Goal: Check status: Check status

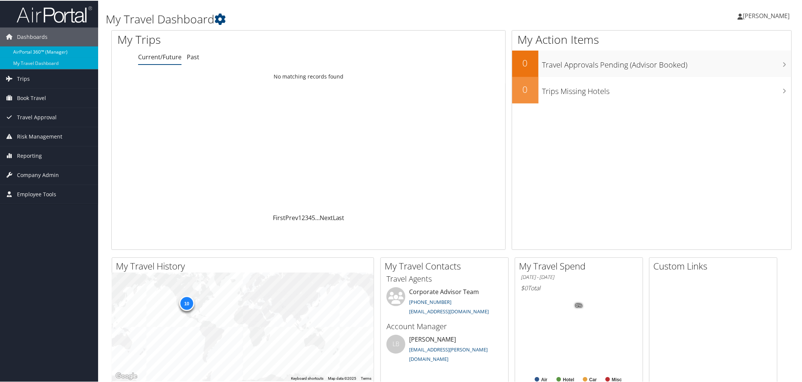
click at [29, 49] on link "AirPortal 360™ (Manager)" at bounding box center [49, 51] width 98 height 11
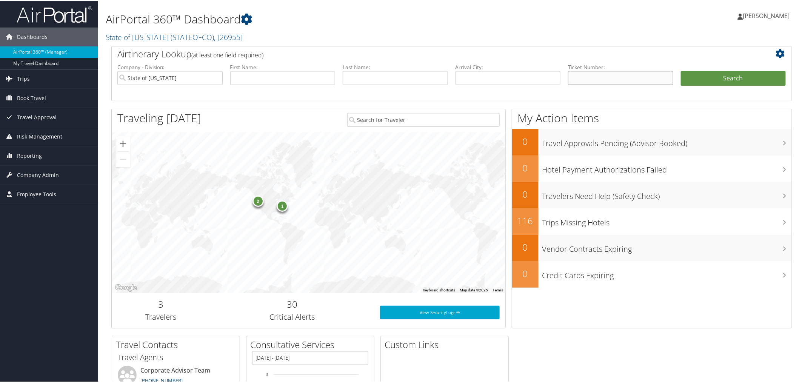
click at [611, 80] on input "text" at bounding box center [620, 77] width 105 height 14
paste input "5267311140128"
type input "5267311140128"
click at [681, 70] on button "Search" at bounding box center [733, 77] width 105 height 15
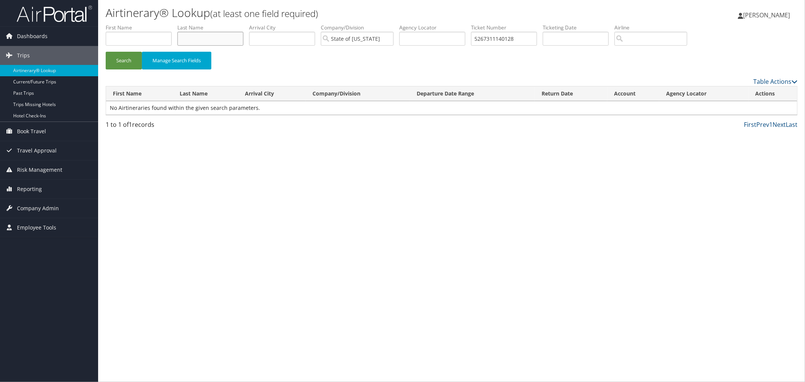
click at [235, 37] on input "text" at bounding box center [210, 39] width 66 height 14
click at [106, 52] on button "Search" at bounding box center [124, 61] width 36 height 18
type input "e"
click at [106, 52] on button "Search" at bounding box center [124, 61] width 36 height 18
type input "e"
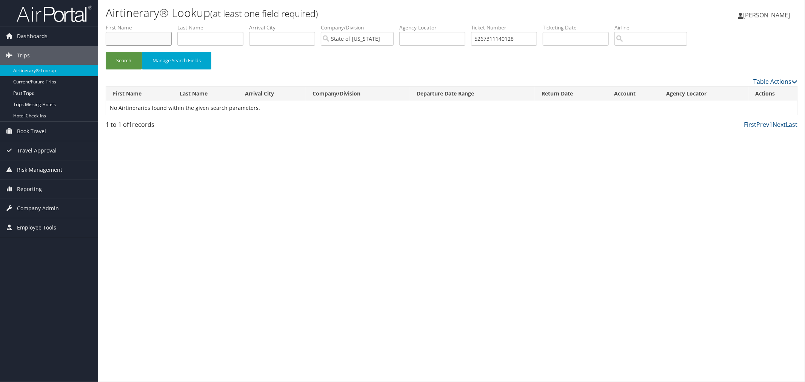
click at [157, 37] on input "text" at bounding box center [139, 39] width 66 height 14
click at [232, 38] on input "text" at bounding box center [210, 39] width 66 height 14
type input "emily"
click at [106, 52] on button "Search" at bounding box center [124, 61] width 36 height 18
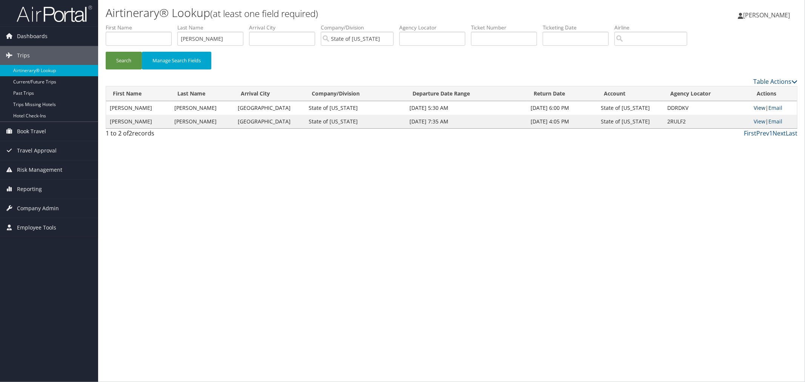
click at [756, 107] on link "View" at bounding box center [760, 107] width 12 height 7
click at [140, 37] on input "text" at bounding box center [139, 39] width 66 height 14
paste input "0167311140063"
click at [106, 52] on button "Search" at bounding box center [124, 61] width 36 height 18
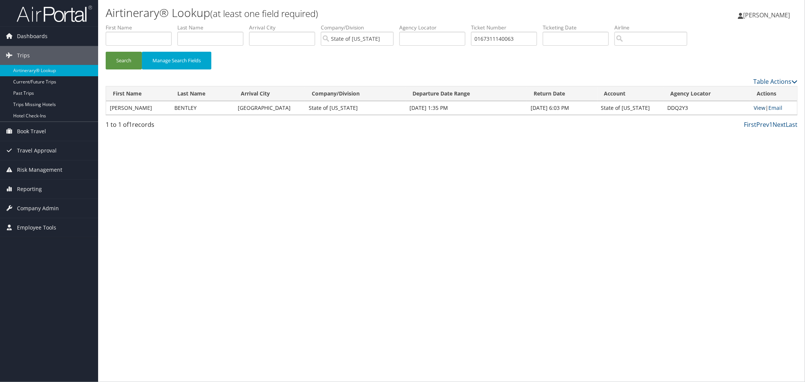
click at [761, 107] on link "View" at bounding box center [760, 107] width 12 height 7
click at [456, 40] on input "text" at bounding box center [432, 39] width 66 height 14
paste input "26852"
type input "0167311268523"
click at [106, 52] on button "Search" at bounding box center [124, 61] width 36 height 18
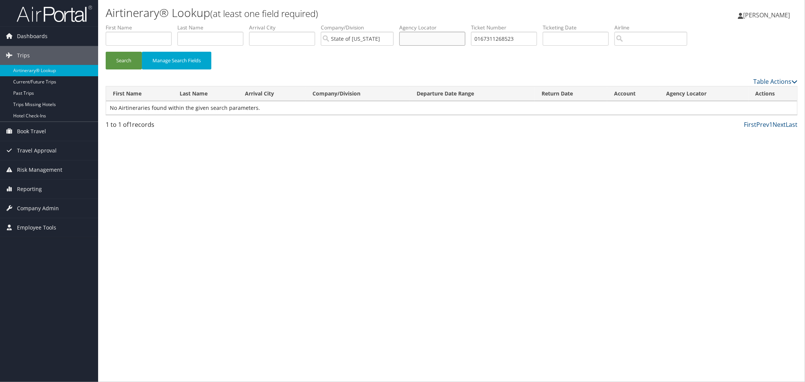
click at [465, 39] on input "text" at bounding box center [432, 39] width 66 height 14
click at [215, 35] on input "text" at bounding box center [210, 39] width 66 height 14
type input "lose"
click at [106, 52] on button "Search" at bounding box center [124, 61] width 36 height 18
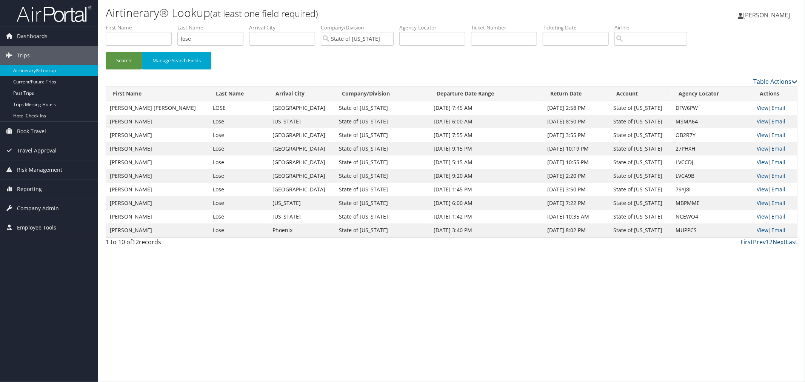
click at [759, 107] on link "View" at bounding box center [762, 107] width 12 height 7
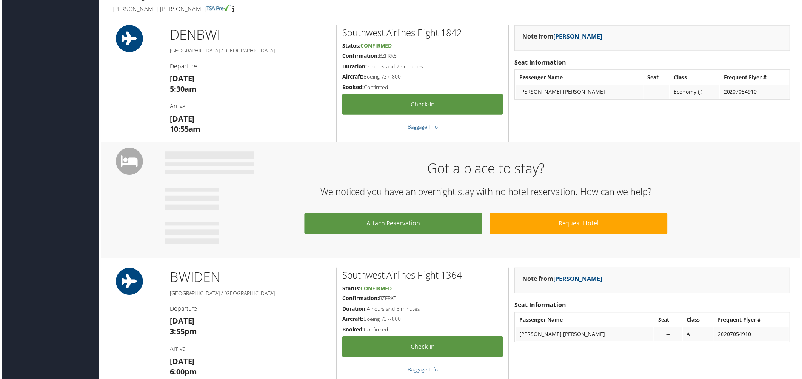
scroll to position [254, 0]
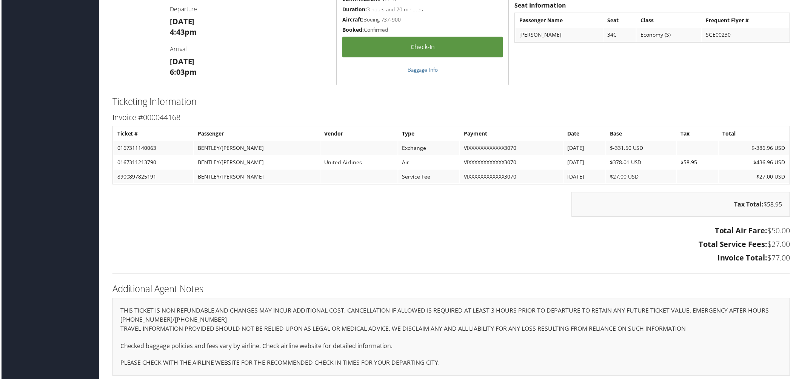
scroll to position [542, 0]
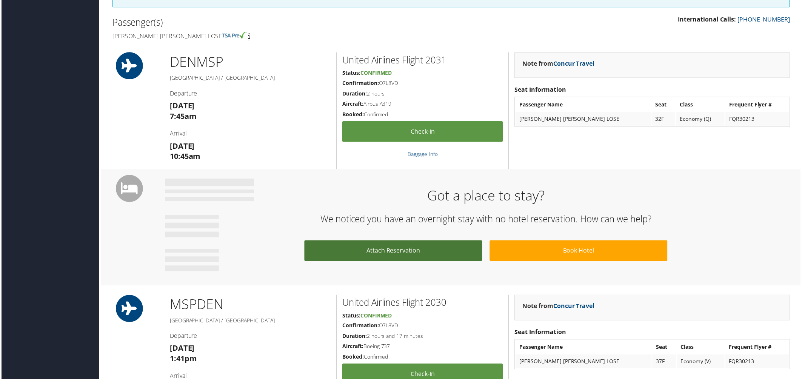
scroll to position [251, 0]
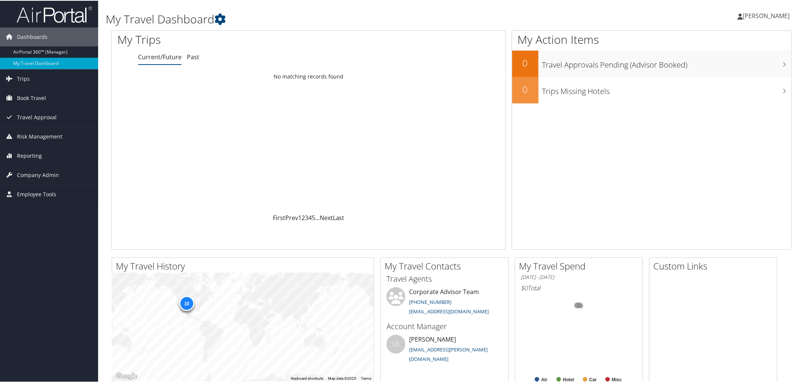
click at [301, 5] on div "My Travel Dashboard" at bounding box center [336, 15] width 461 height 23
click at [38, 53] on link "AirPortal 360™ (Manager)" at bounding box center [49, 51] width 98 height 11
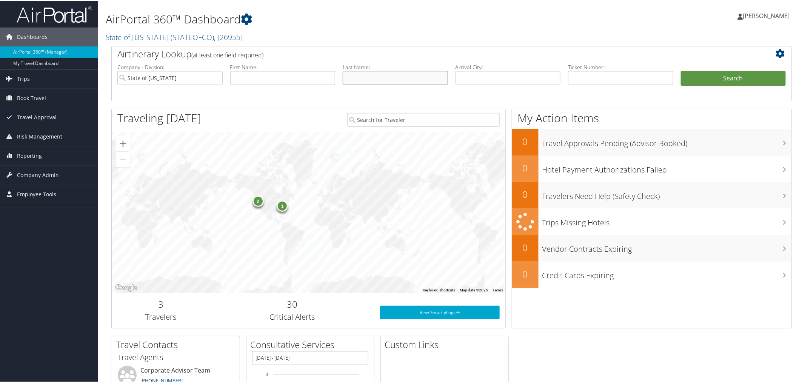
drag, startPoint x: 388, startPoint y: 80, endPoint x: 389, endPoint y: 76, distance: 4.3
click at [388, 80] on input "text" at bounding box center [395, 77] width 105 height 14
type input "lose"
click at [681, 70] on button "Search" at bounding box center [733, 77] width 105 height 15
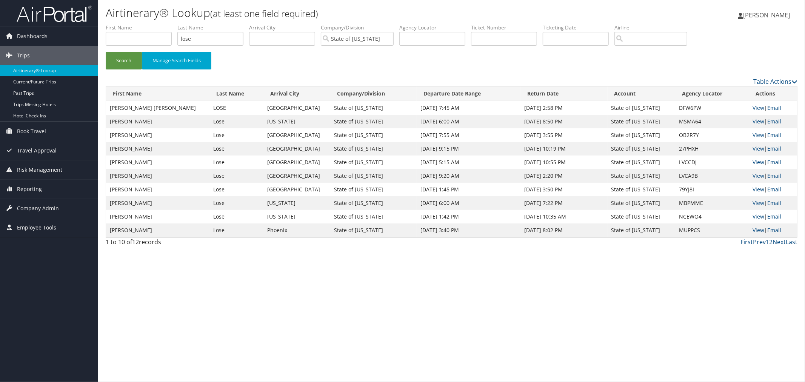
click at [748, 299] on div "Airtinerary® Lookup (at least one field required) Diana Morgan Diana Morgan My …" at bounding box center [451, 191] width 707 height 382
click at [759, 107] on link "View" at bounding box center [759, 107] width 12 height 7
click at [158, 37] on input "text" at bounding box center [139, 39] width 66 height 14
click at [505, 38] on input "text" at bounding box center [504, 39] width 66 height 14
paste input "5267311252871"
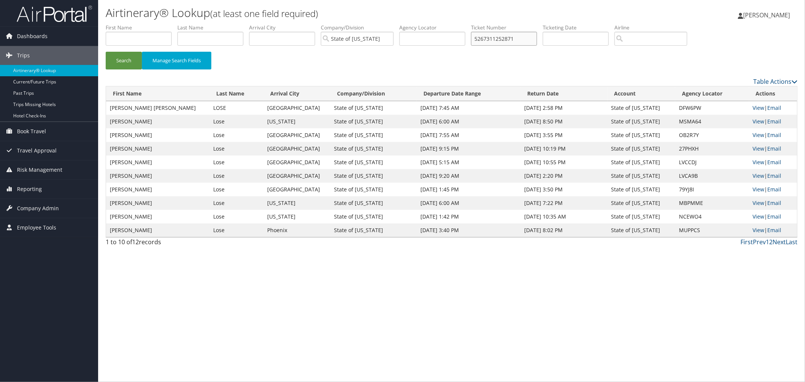
click at [106, 52] on button "Search" at bounding box center [124, 61] width 36 height 18
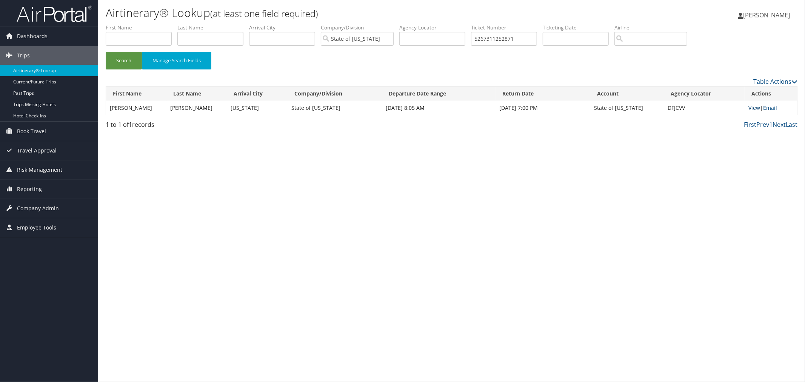
click at [753, 108] on link "View" at bounding box center [754, 107] width 12 height 7
click at [457, 37] on input "text" at bounding box center [432, 39] width 66 height 14
paste input "984"
click at [106, 52] on button "Search" at bounding box center [124, 61] width 36 height 18
click at [758, 108] on link "View" at bounding box center [754, 107] width 12 height 7
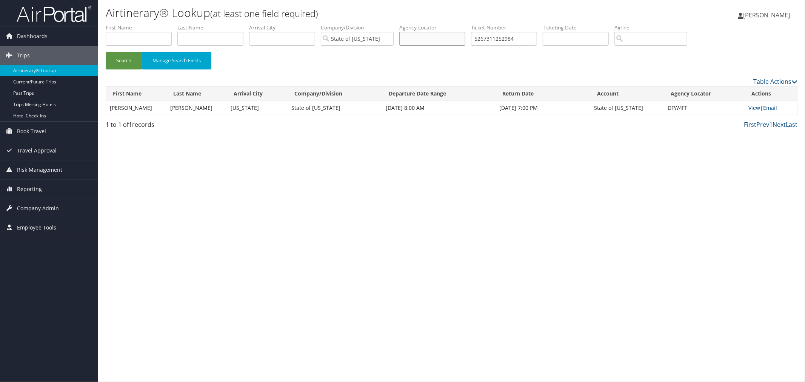
click at [458, 40] on input "text" at bounding box center [432, 39] width 66 height 14
paste input "379742"
type input "5267311379742"
click at [106, 52] on button "Search" at bounding box center [124, 61] width 36 height 18
click at [759, 107] on link "View" at bounding box center [754, 107] width 12 height 7
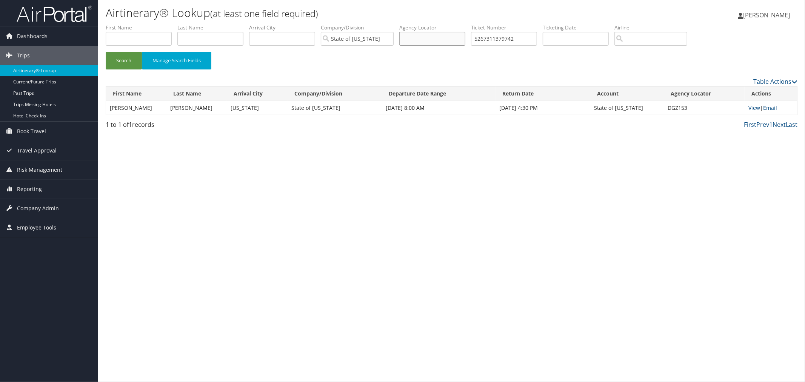
click at [465, 39] on input "text" at bounding box center [432, 39] width 66 height 14
click at [238, 37] on input "text" at bounding box center [210, 39] width 66 height 14
type input "bentley"
click at [106, 52] on button "Search" at bounding box center [124, 61] width 36 height 18
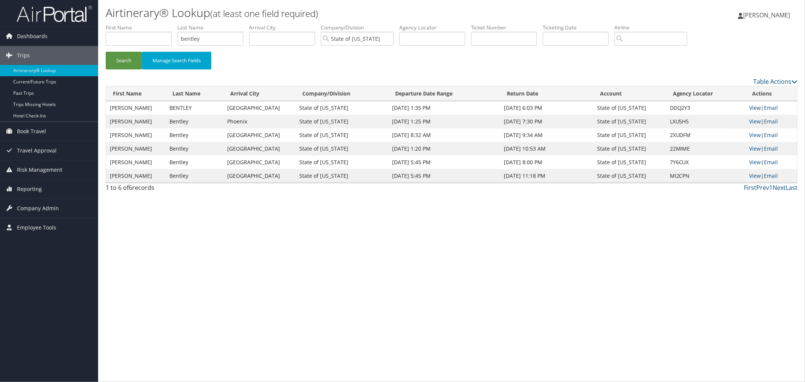
click at [755, 108] on link "View" at bounding box center [755, 107] width 12 height 7
click at [145, 34] on input "text" at bounding box center [139, 39] width 66 height 14
paste input "8900897836562"
click at [106, 52] on button "Search" at bounding box center [124, 61] width 36 height 18
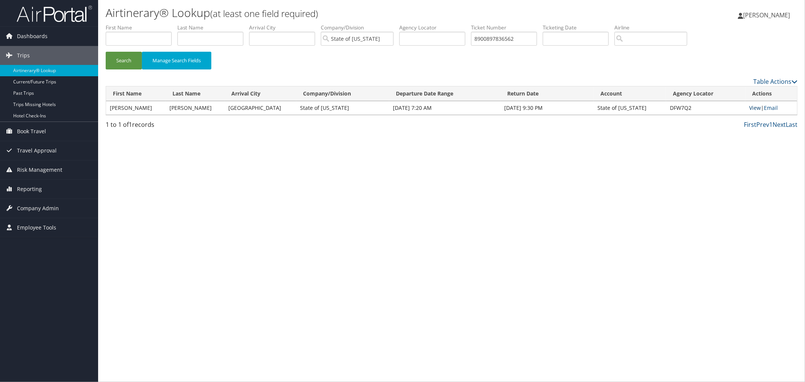
click at [752, 108] on link "View" at bounding box center [755, 107] width 12 height 7
click at [456, 38] on input "text" at bounding box center [432, 39] width 66 height 14
paste input "0067311343901"
click at [106, 52] on button "Search" at bounding box center [124, 61] width 36 height 18
click at [757, 107] on link "View" at bounding box center [754, 107] width 12 height 7
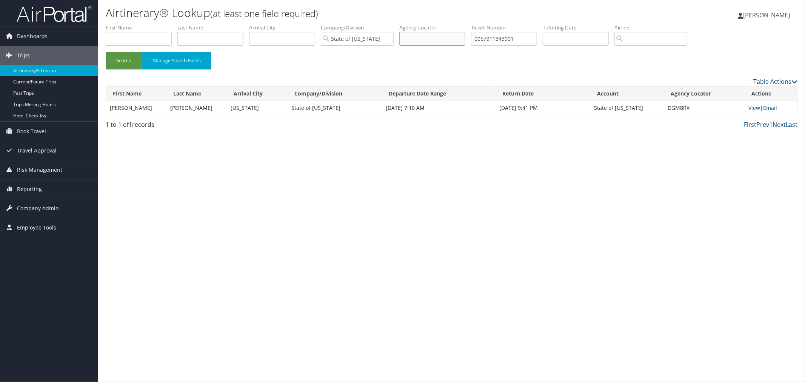
click at [460, 40] on input "text" at bounding box center [432, 39] width 66 height 14
paste input "167311455865"
type input "0167311455865"
click at [106, 52] on button "Search" at bounding box center [124, 61] width 36 height 18
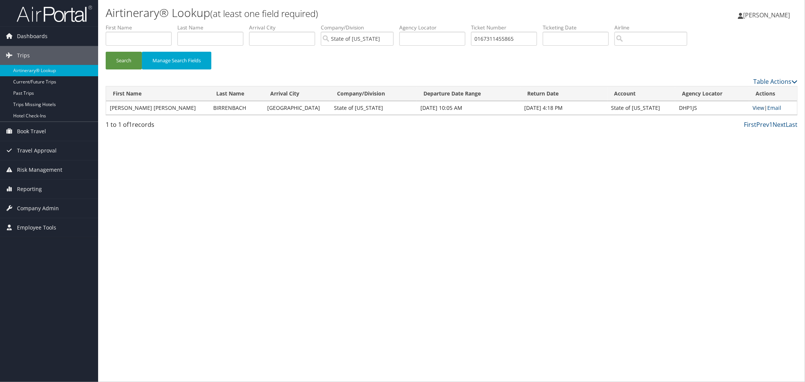
click at [756, 106] on link "View" at bounding box center [759, 107] width 12 height 7
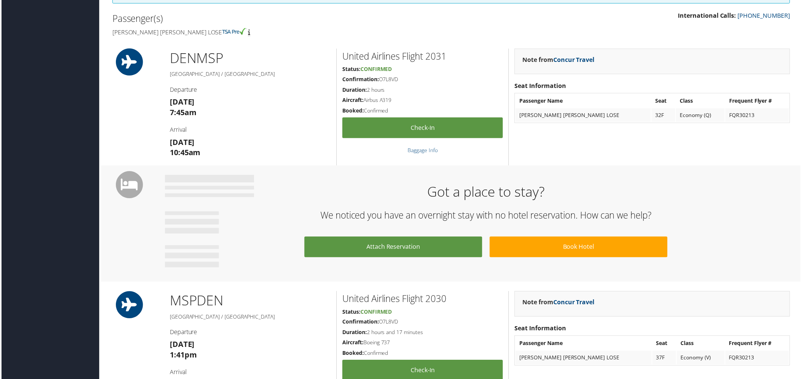
scroll to position [251, 0]
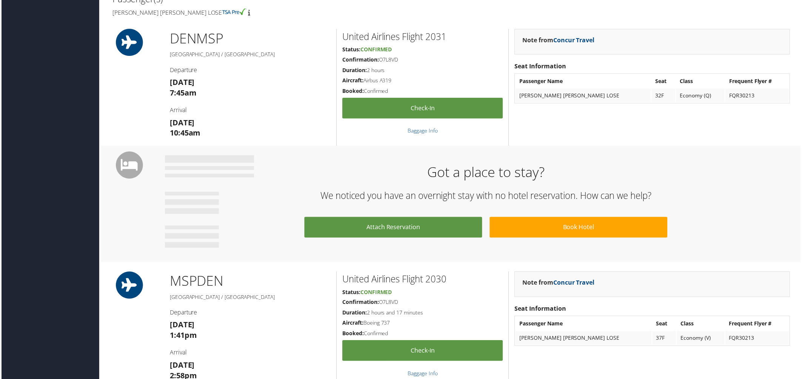
click at [267, 31] on h1 "DEN MSP" at bounding box center [249, 38] width 161 height 19
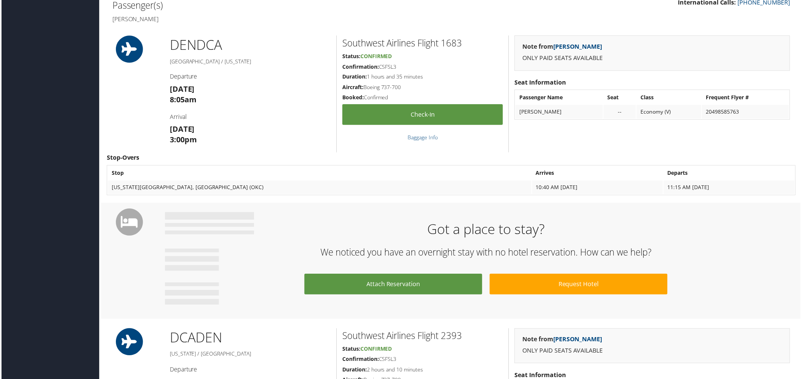
scroll to position [240, 0]
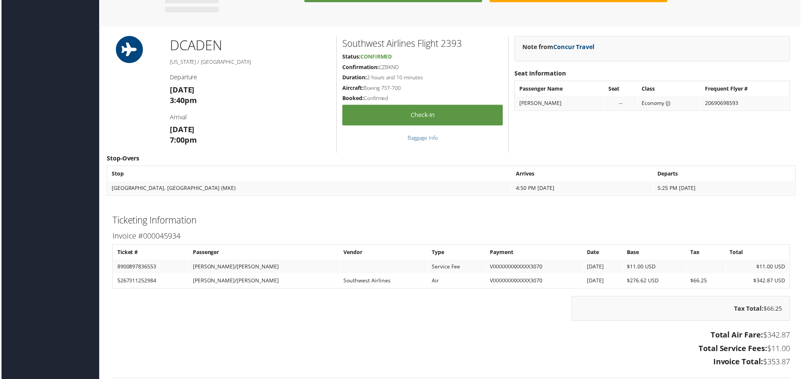
scroll to position [621, 0]
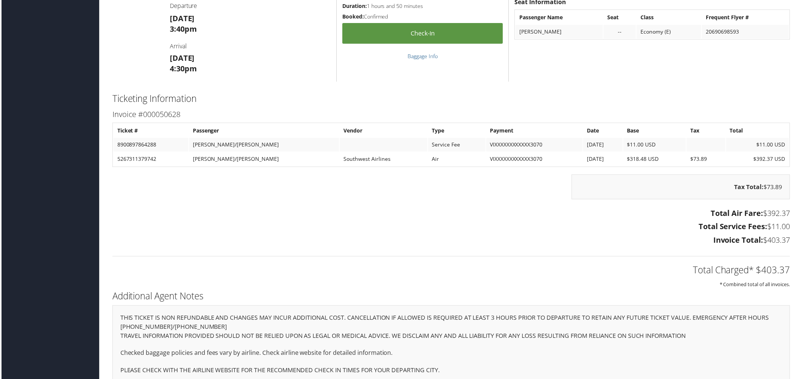
scroll to position [847, 0]
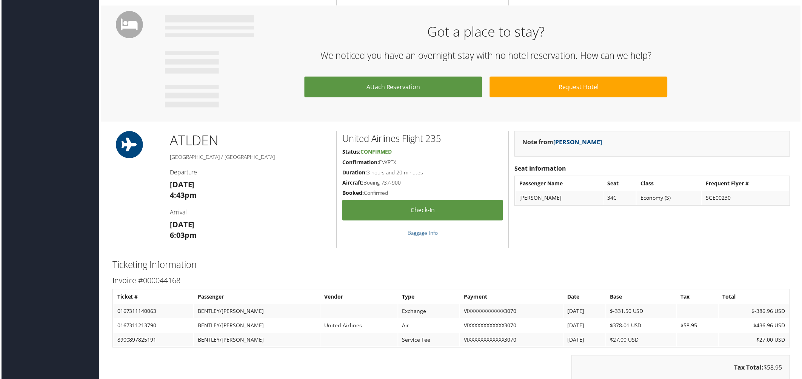
scroll to position [377, 0]
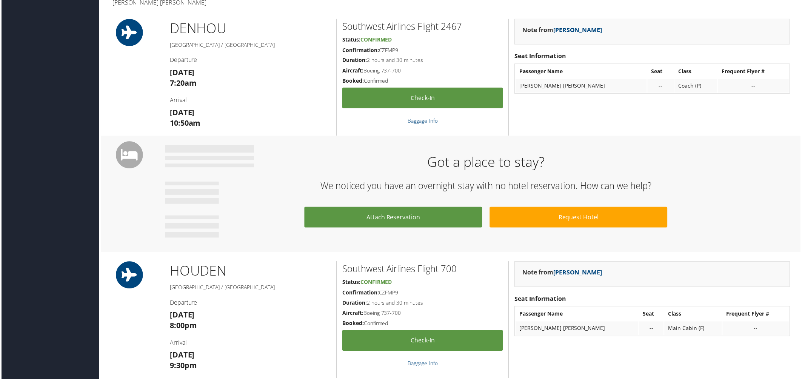
scroll to position [242, 0]
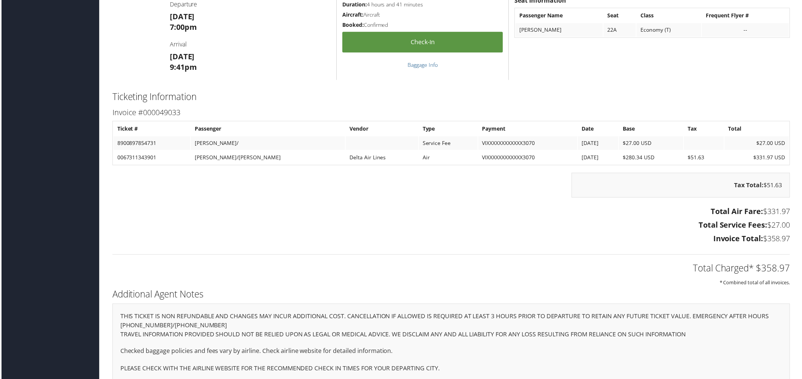
scroll to position [553, 0]
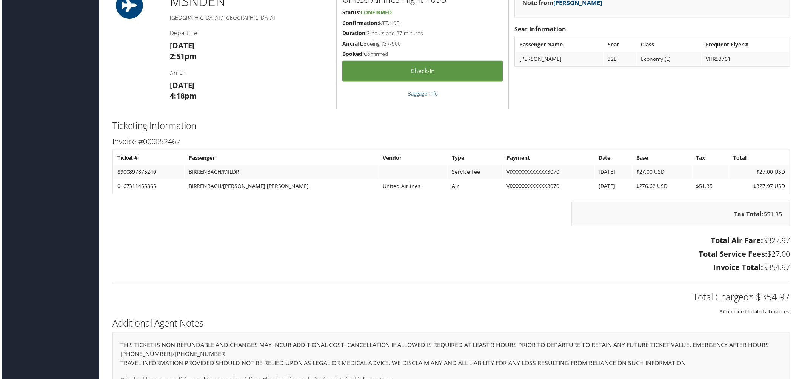
scroll to position [659, 0]
